Goal: Browse casually: Explore the website without a specific task or goal

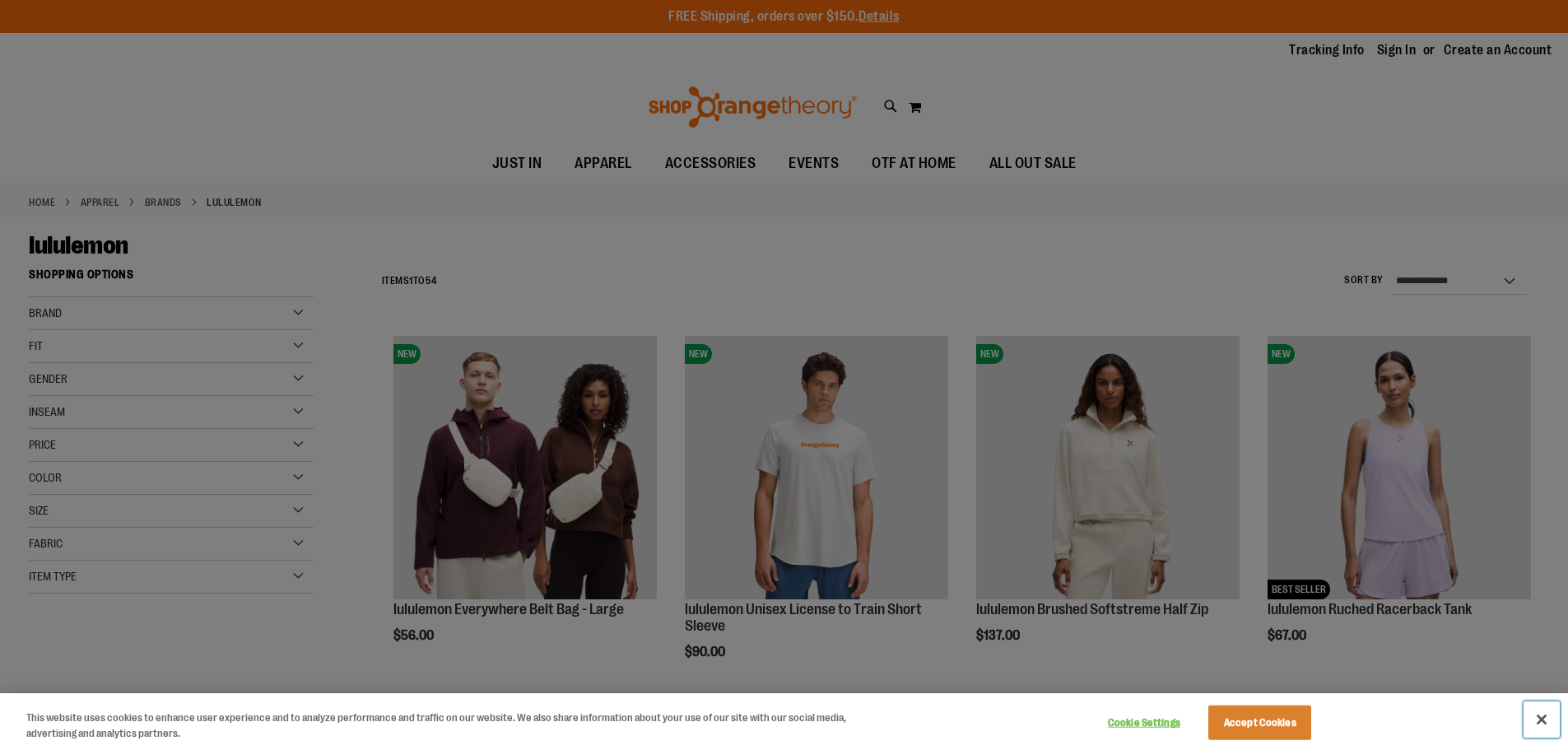
drag, startPoint x: 1544, startPoint y: 717, endPoint x: 1535, endPoint y: 717, distance: 9.0
click at [1544, 717] on button "Close" at bounding box center [1542, 720] width 36 height 36
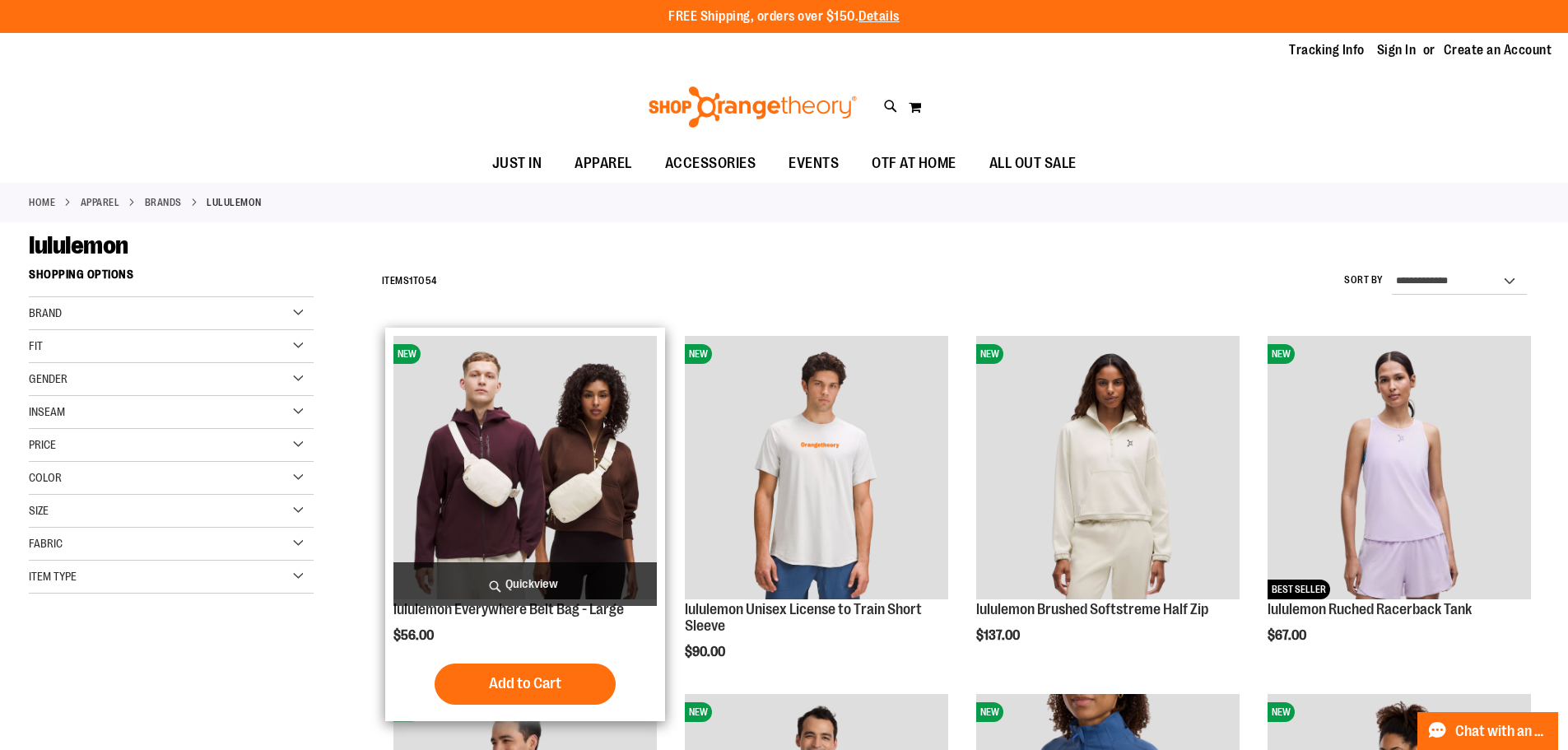
click at [541, 588] on span "Quickview" at bounding box center [525, 584] width 263 height 44
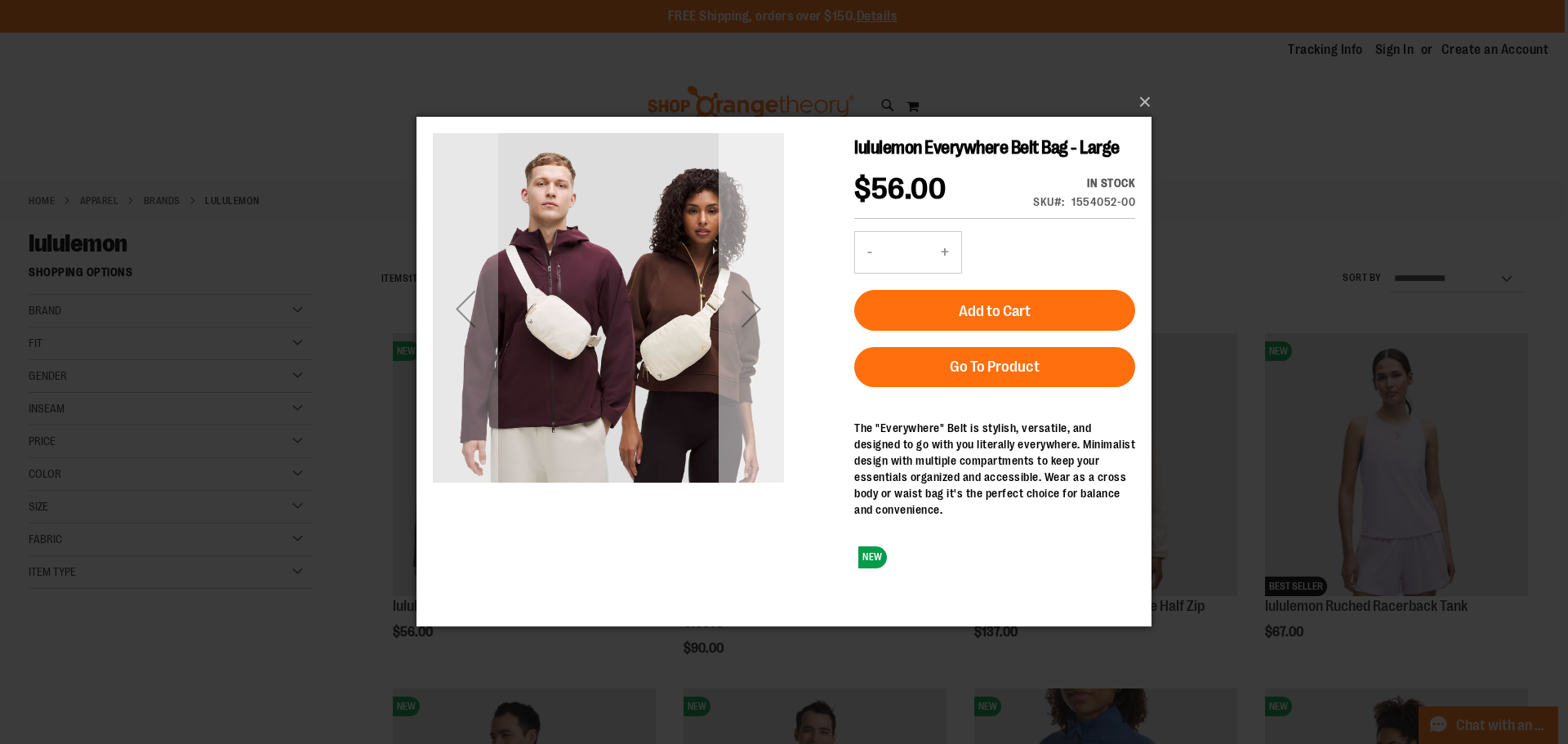
click at [743, 312] on div "Next" at bounding box center [751, 308] width 65 height 65
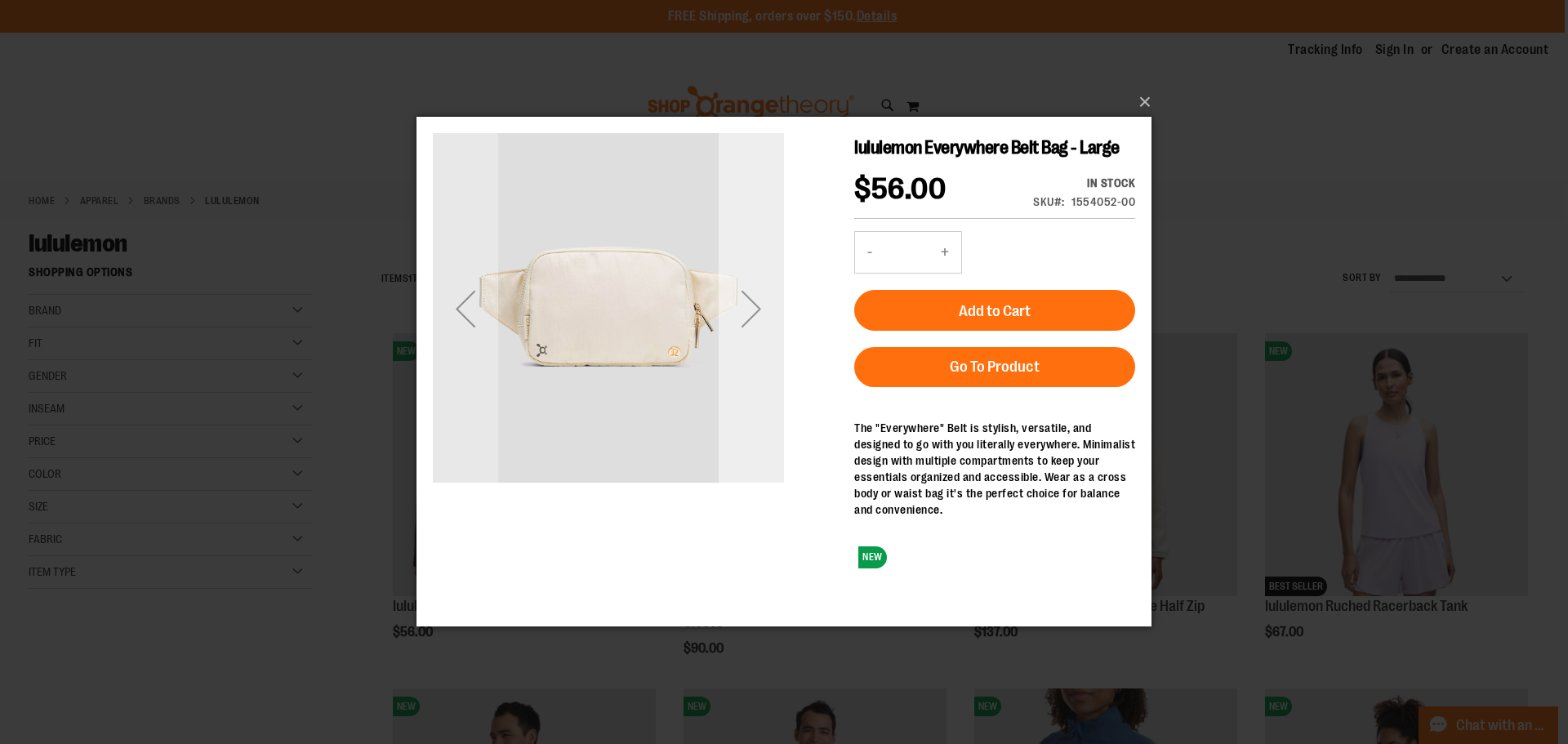
click at [743, 312] on div "Next" at bounding box center [751, 308] width 65 height 65
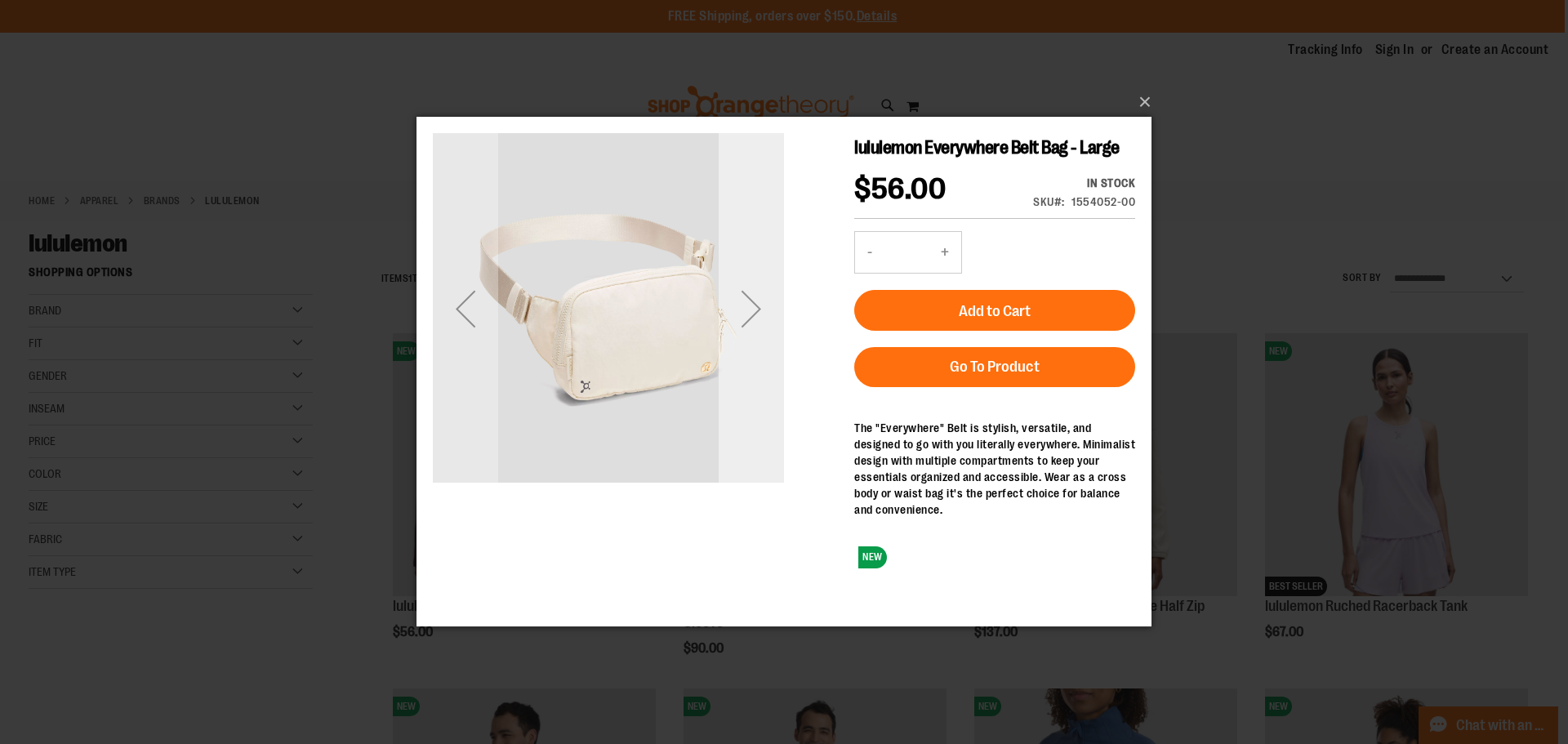
click at [743, 312] on div "Next" at bounding box center [751, 308] width 65 height 65
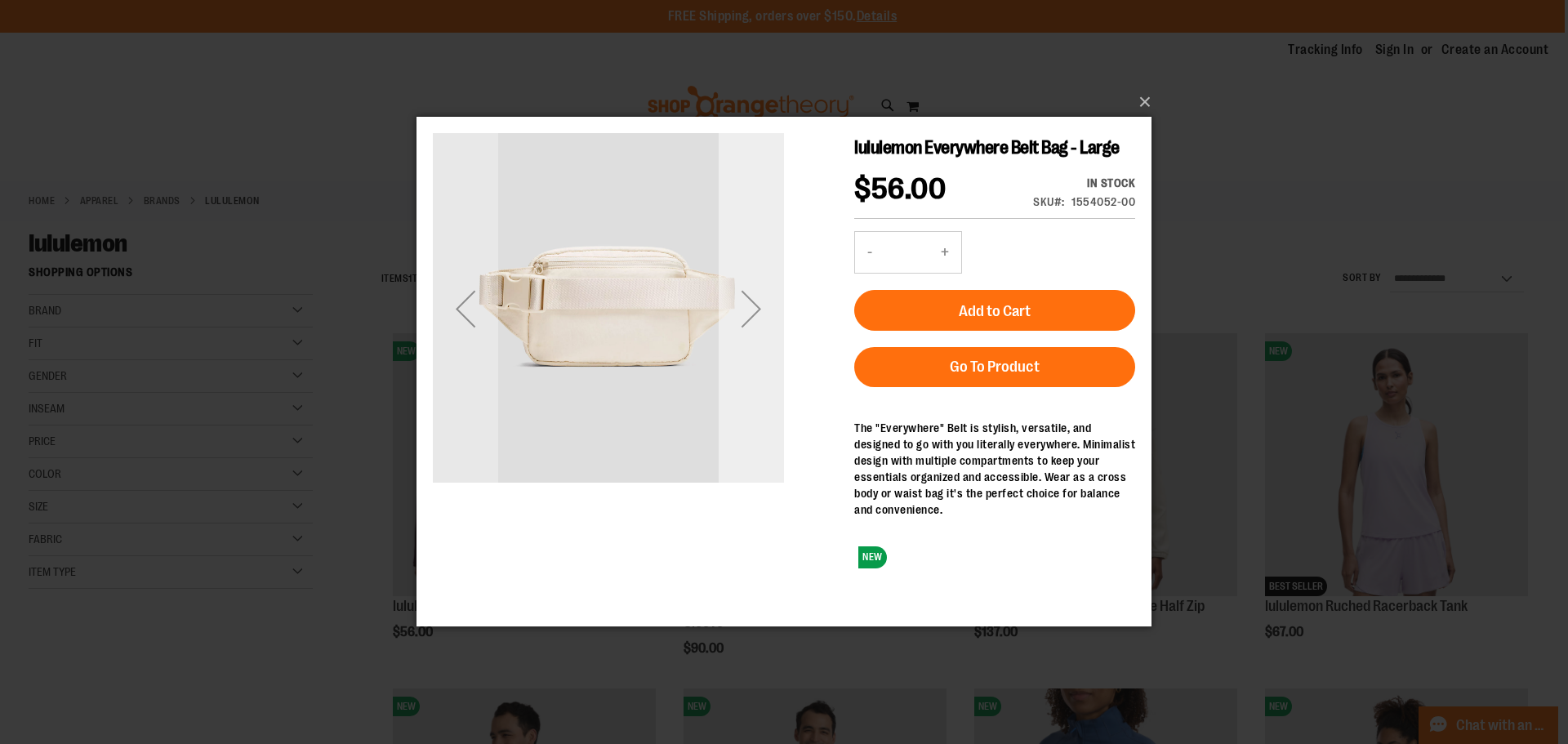
click at [743, 312] on div "Next" at bounding box center [751, 308] width 65 height 65
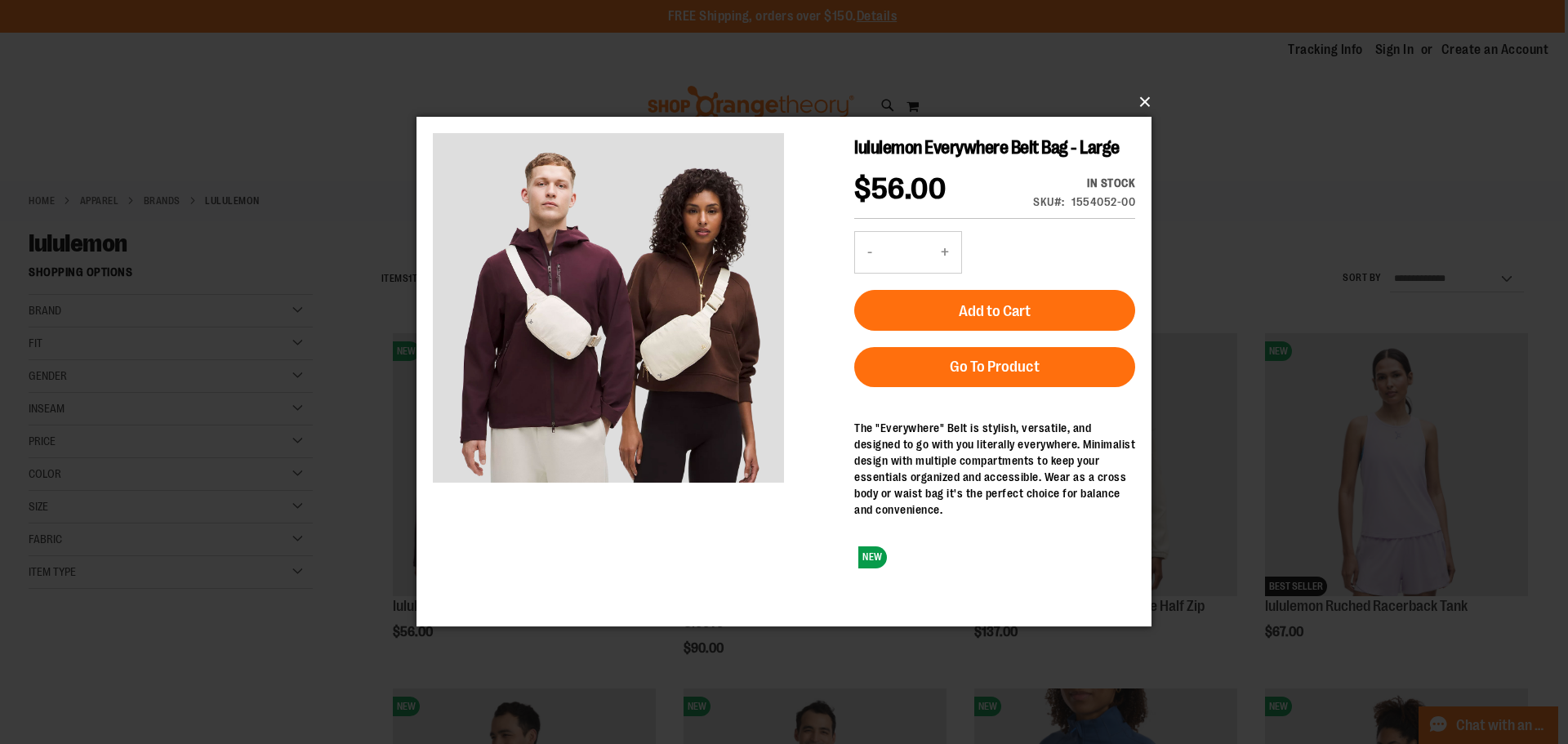
click at [1145, 96] on button "×" at bounding box center [789, 102] width 735 height 36
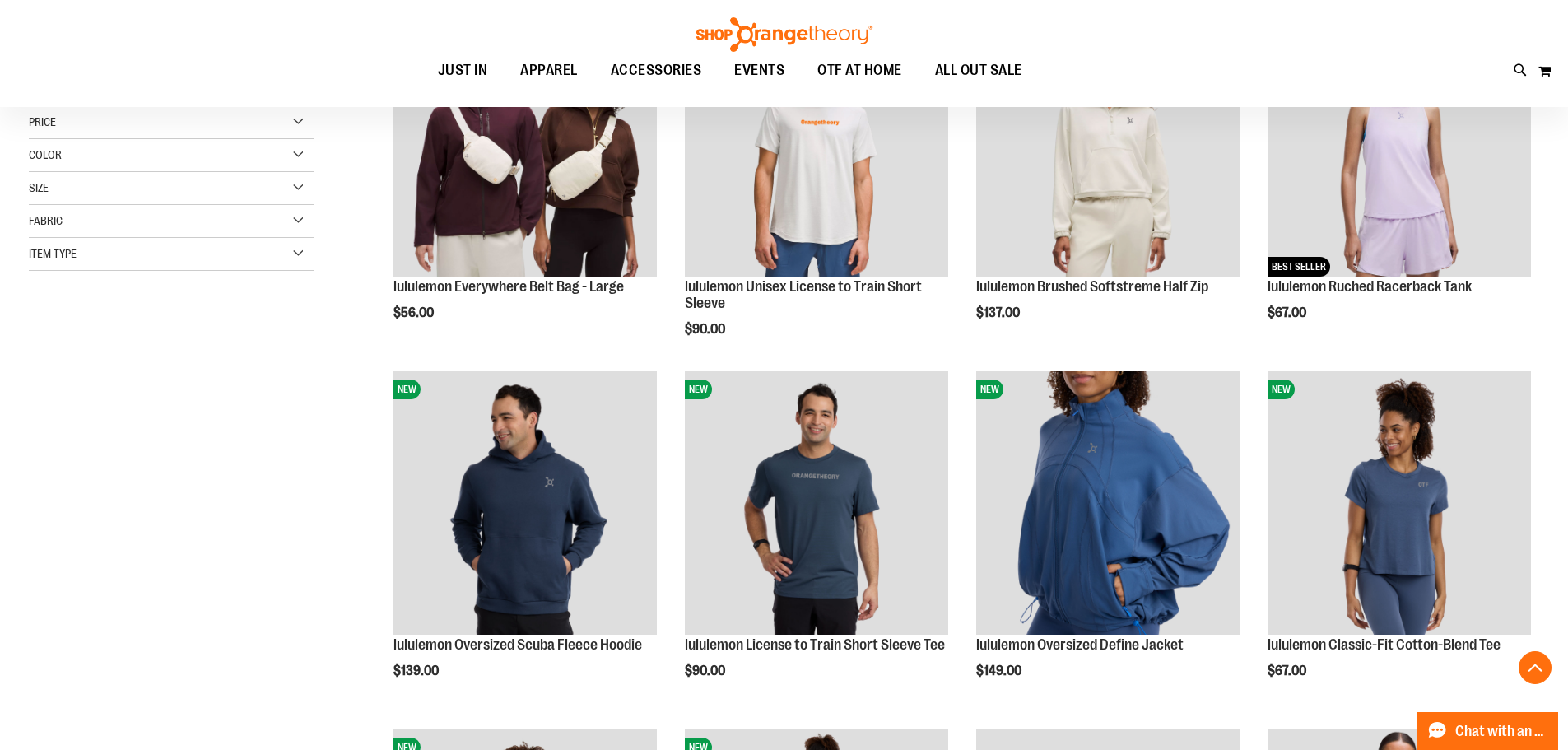
scroll to position [329, 0]
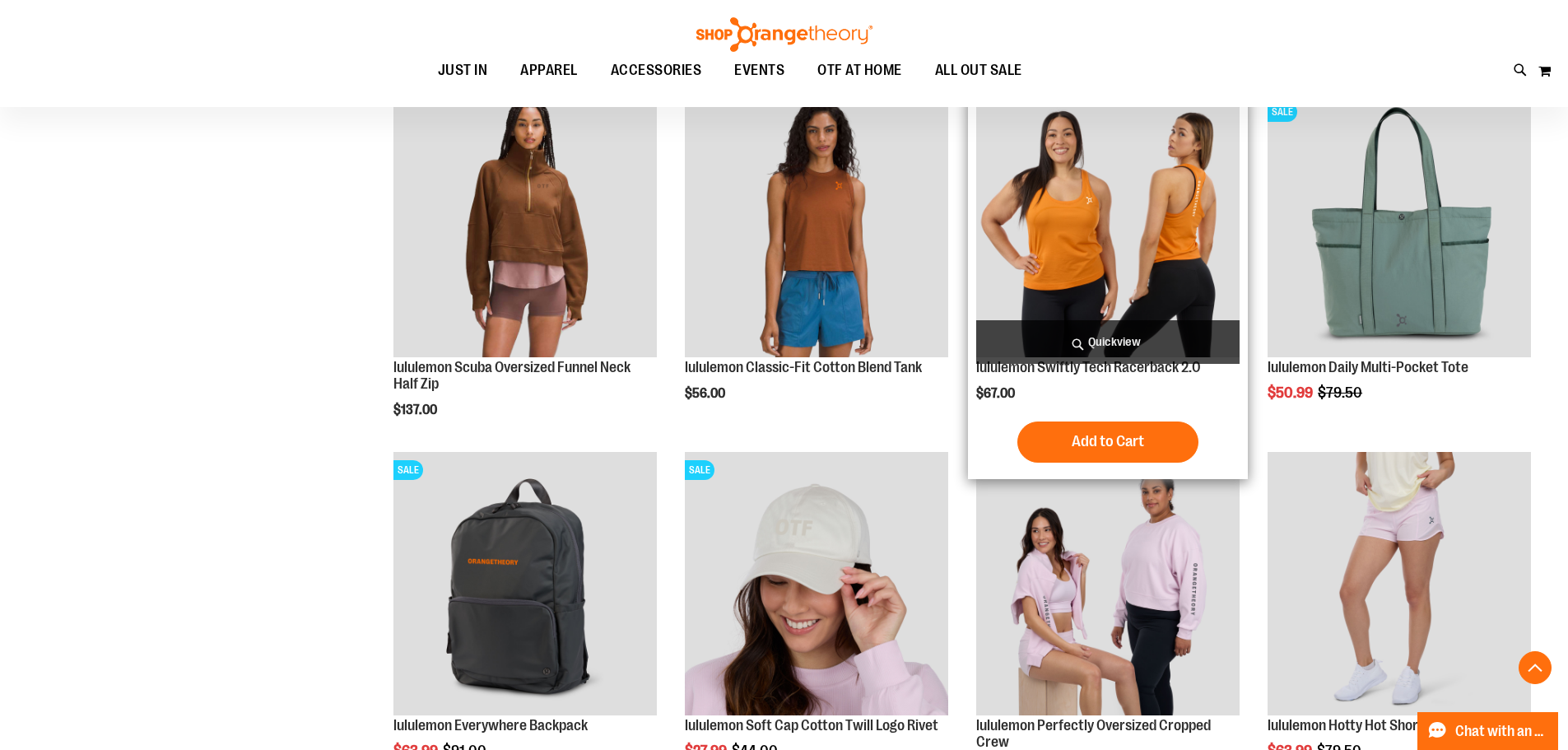
scroll to position [1316, 0]
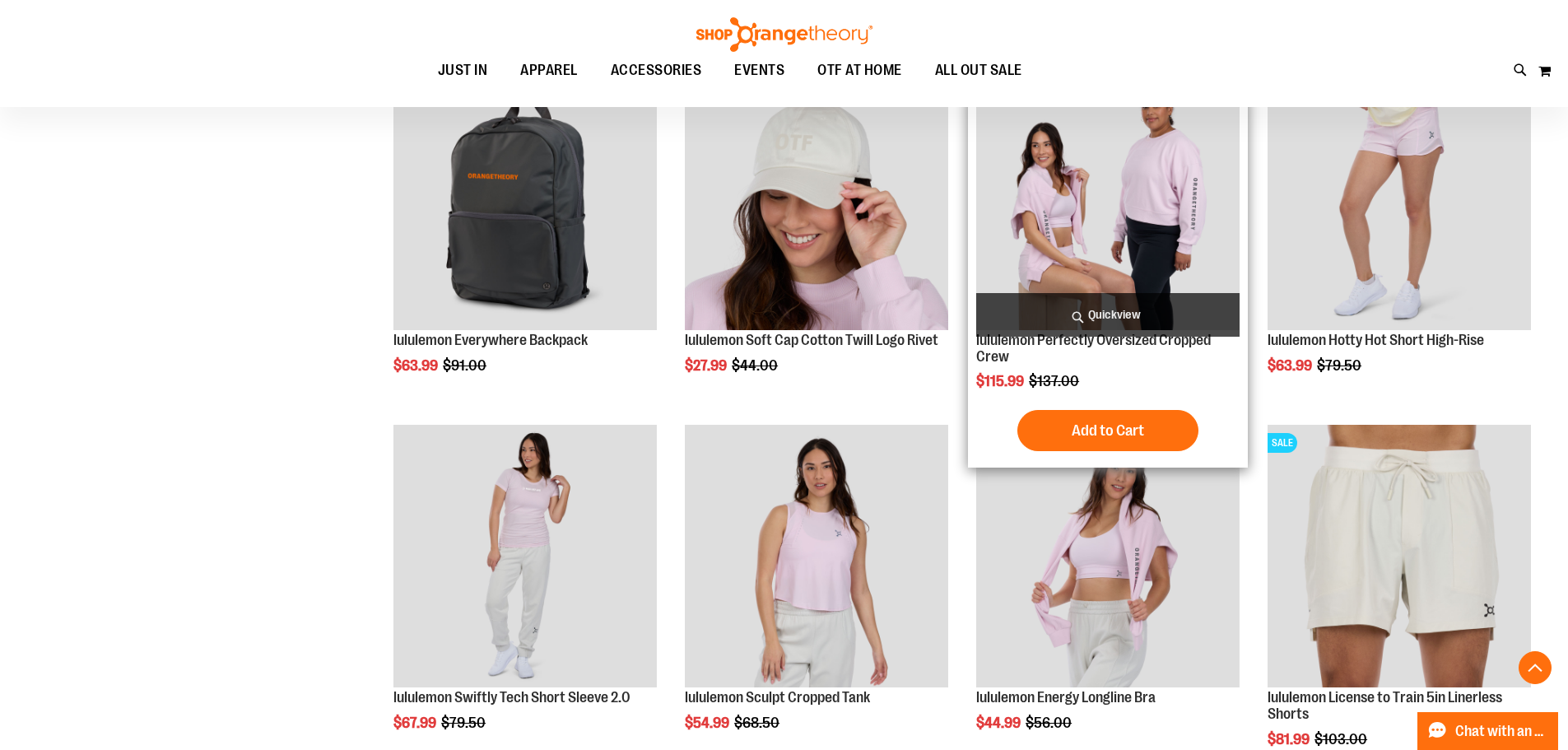
scroll to position [1893, 0]
